Goal: Information Seeking & Learning: Learn about a topic

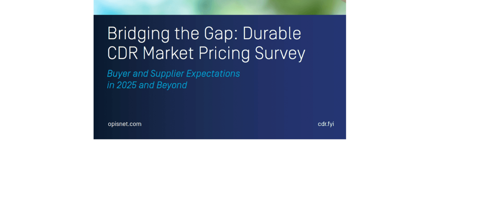
scroll to position [1846, 0]
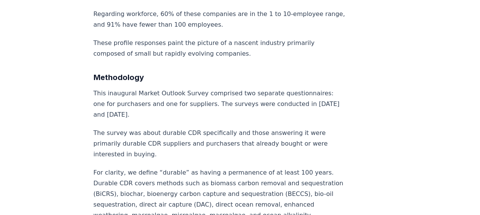
scroll to position [5267, 0]
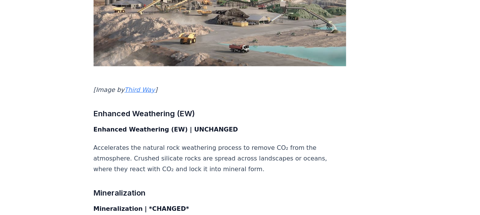
scroll to position [2337, 0]
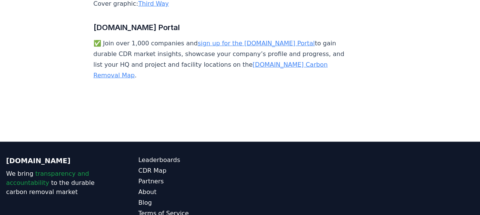
scroll to position [5232, 0]
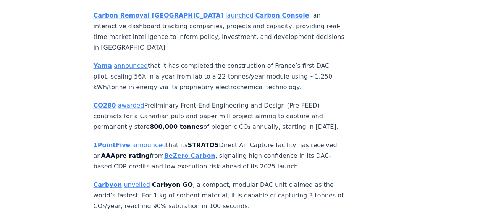
scroll to position [1682, 0]
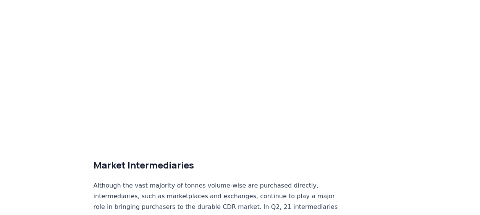
scroll to position [4040, 0]
